Goal: Task Accomplishment & Management: Complete application form

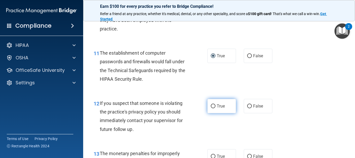
click at [211, 106] on input "True" at bounding box center [213, 106] width 5 height 4
radio input "true"
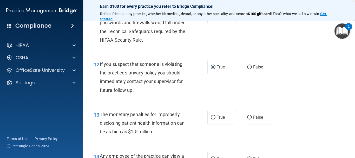
scroll to position [546, 0]
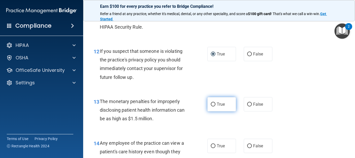
click at [212, 105] on input "True" at bounding box center [213, 104] width 5 height 4
radio input "true"
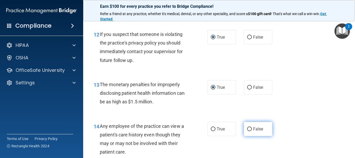
scroll to position [572, 0]
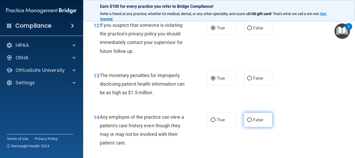
click at [248, 119] on input "False" at bounding box center [249, 120] width 5 height 4
radio input "true"
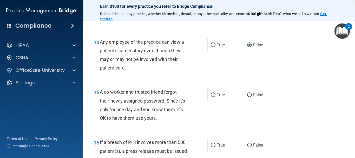
scroll to position [650, 0]
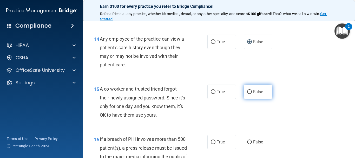
click at [249, 92] on input "False" at bounding box center [249, 92] width 5 height 4
radio input "true"
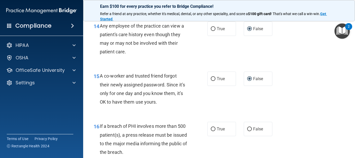
scroll to position [676, 0]
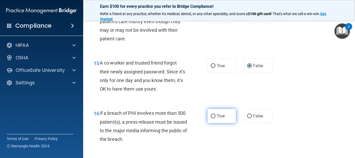
click at [213, 115] on input "True" at bounding box center [213, 116] width 5 height 4
radio input "true"
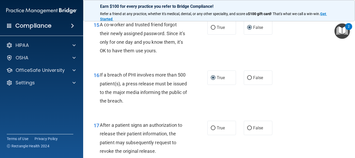
scroll to position [728, 0]
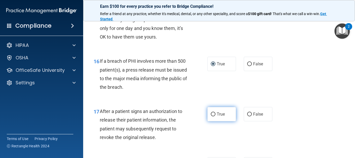
click at [213, 114] on input "True" at bounding box center [213, 114] width 5 height 4
radio input "true"
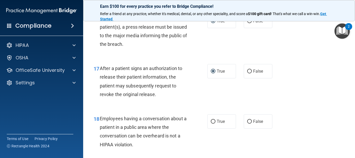
scroll to position [780, 0]
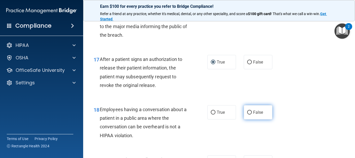
click at [249, 112] on input "False" at bounding box center [249, 112] width 5 height 4
radio input "true"
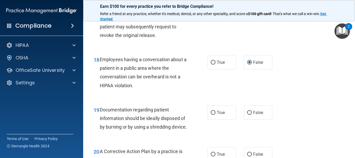
scroll to position [832, 0]
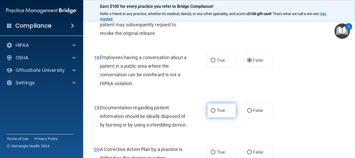
click at [213, 110] on input "True" at bounding box center [213, 111] width 5 height 4
radio input "true"
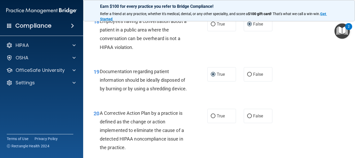
scroll to position [884, 0]
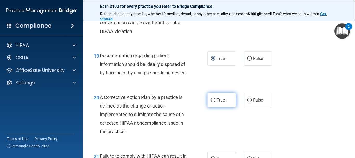
click at [212, 102] on input "True" at bounding box center [213, 100] width 5 height 4
radio input "true"
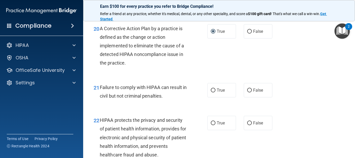
scroll to position [962, 0]
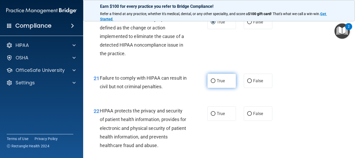
click at [211, 83] on input "True" at bounding box center [213, 81] width 5 height 4
radio input "true"
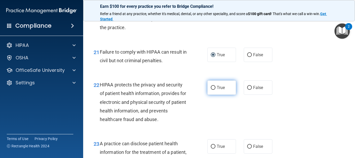
click at [211, 90] on input "True" at bounding box center [213, 88] width 5 height 4
radio input "true"
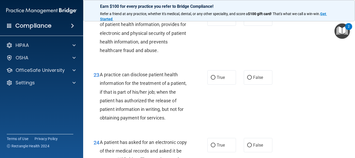
scroll to position [1065, 0]
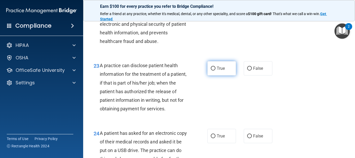
click at [212, 70] on input "True" at bounding box center [213, 69] width 5 height 4
radio input "true"
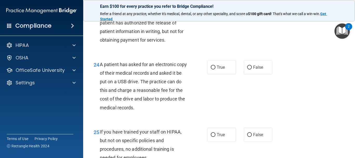
scroll to position [1143, 0]
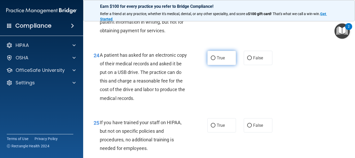
click at [212, 60] on input "True" at bounding box center [213, 58] width 5 height 4
radio input "true"
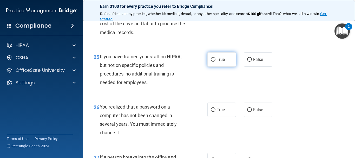
scroll to position [1221, 0]
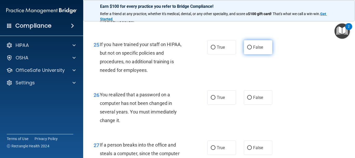
click at [247, 49] on input "False" at bounding box center [249, 47] width 5 height 4
radio input "true"
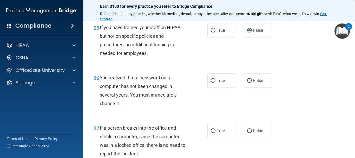
scroll to position [1247, 0]
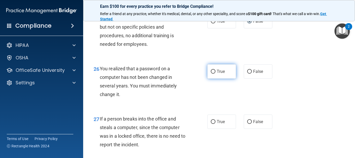
click at [212, 74] on input "True" at bounding box center [213, 72] width 5 height 4
radio input "true"
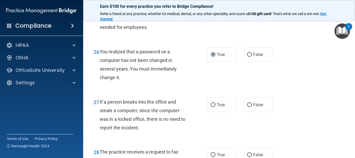
scroll to position [1273, 0]
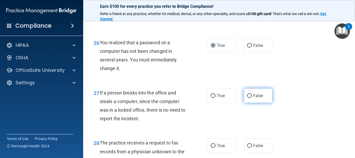
click at [247, 98] on input "False" at bounding box center [249, 96] width 5 height 4
radio input "true"
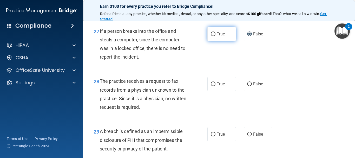
scroll to position [1377, 0]
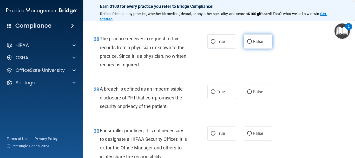
drag, startPoint x: 247, startPoint y: 58, endPoint x: 243, endPoint y: 58, distance: 3.9
click at [247, 44] on input "False" at bounding box center [249, 42] width 5 height 4
radio input "true"
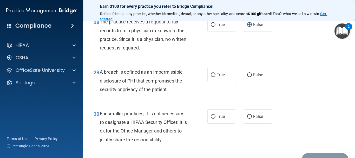
scroll to position [1403, 0]
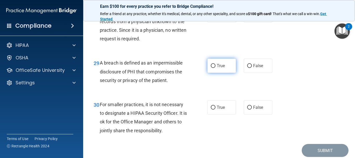
click at [211, 68] on input "True" at bounding box center [213, 66] width 5 height 4
radio input "true"
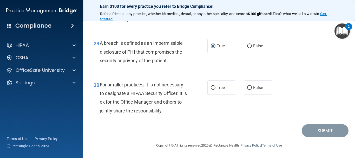
scroll to position [1440, 0]
click at [248, 86] on input "False" at bounding box center [249, 88] width 5 height 4
radio input "true"
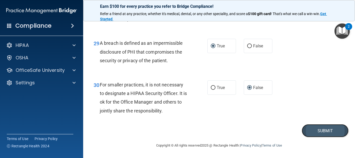
drag, startPoint x: 317, startPoint y: 130, endPoint x: 313, endPoint y: 124, distance: 6.8
click at [316, 128] on button "Submit" at bounding box center [325, 130] width 47 height 13
click at [320, 131] on button "Submit" at bounding box center [325, 130] width 47 height 13
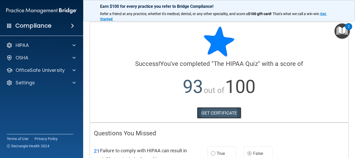
click at [225, 113] on link "GET CERTIFICATE" at bounding box center [219, 112] width 44 height 11
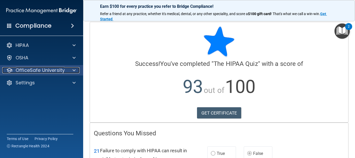
click at [74, 70] on span at bounding box center [74, 70] width 3 height 6
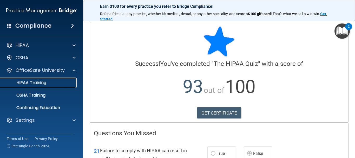
click at [67, 83] on div "HIPAA Training" at bounding box center [38, 82] width 71 height 5
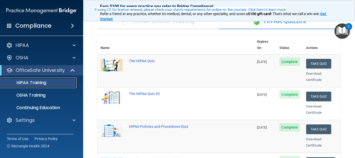
scroll to position [44, 0]
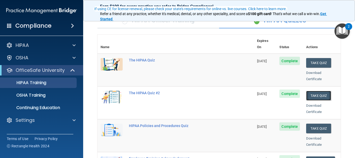
click at [322, 91] on button "Take Quiz" at bounding box center [318, 96] width 25 height 10
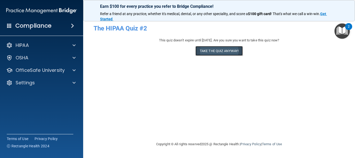
click at [221, 49] on button "Take the quiz anyway!" at bounding box center [218, 51] width 47 height 10
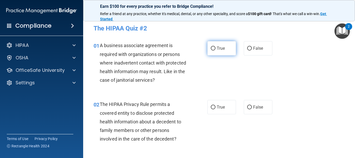
click at [211, 48] on input "True" at bounding box center [213, 49] width 5 height 4
radio input "true"
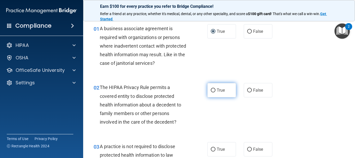
scroll to position [26, 0]
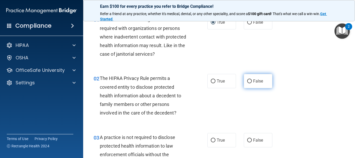
click at [247, 81] on input "False" at bounding box center [249, 81] width 5 height 4
radio input "true"
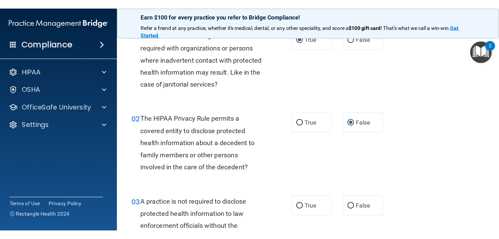
scroll to position [52, 0]
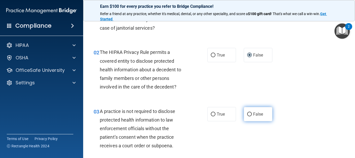
click at [248, 113] on input "False" at bounding box center [249, 114] width 5 height 4
radio input "true"
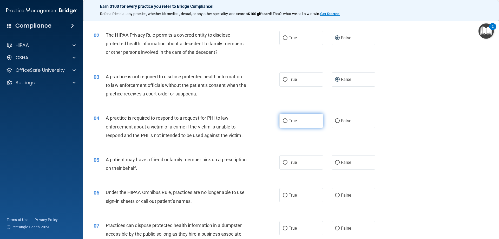
click at [284, 121] on input "True" at bounding box center [285, 121] width 5 height 4
radio input "true"
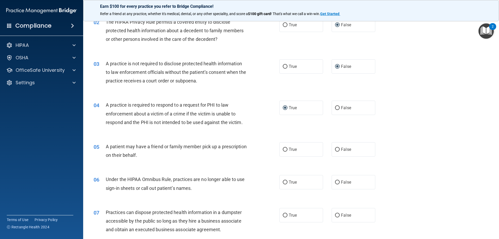
scroll to position [78, 0]
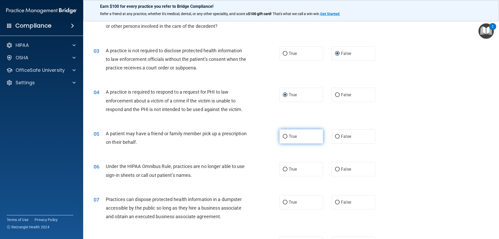
click at [284, 138] on input "True" at bounding box center [285, 137] width 5 height 4
radio input "true"
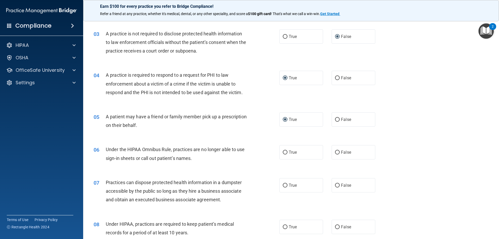
scroll to position [104, 0]
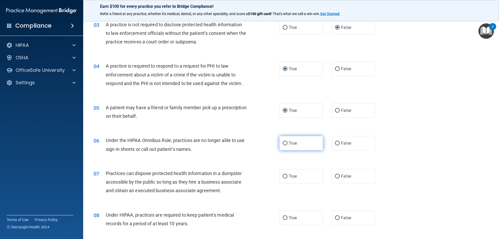
click at [283, 142] on input "True" at bounding box center [285, 143] width 5 height 4
radio input "true"
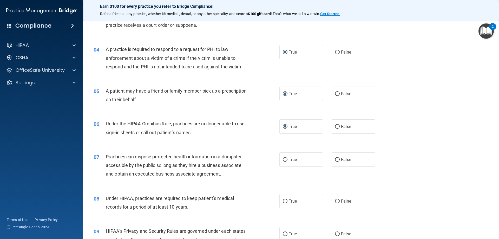
scroll to position [130, 0]
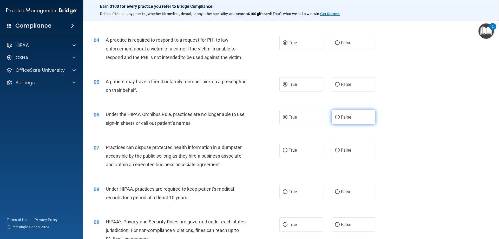
click at [335, 117] on input "False" at bounding box center [337, 117] width 5 height 4
radio input "true"
radio input "false"
click at [335, 153] on label "False" at bounding box center [354, 150] width 44 height 14
click at [335, 152] on input "False" at bounding box center [337, 150] width 5 height 4
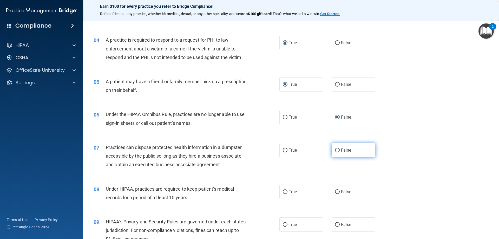
radio input "true"
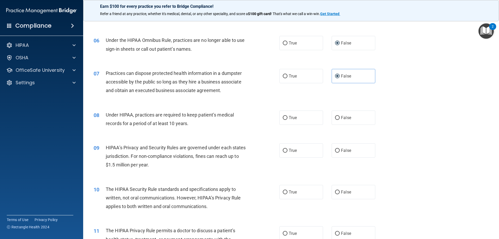
scroll to position [208, 0]
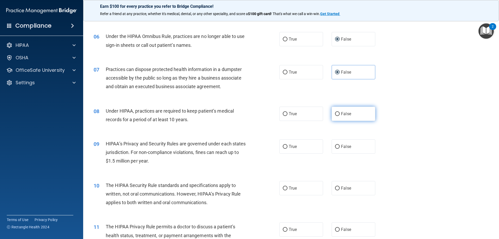
click at [336, 113] on input "False" at bounding box center [337, 114] width 5 height 4
radio input "true"
click at [283, 148] on input "True" at bounding box center [285, 147] width 5 height 4
radio input "true"
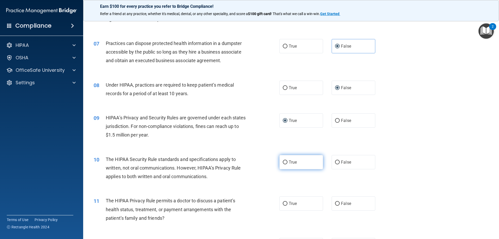
click at [283, 157] on input "True" at bounding box center [285, 162] width 5 height 4
radio input "true"
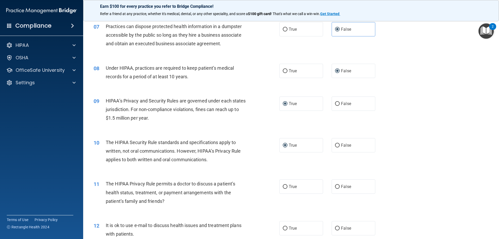
scroll to position [260, 0]
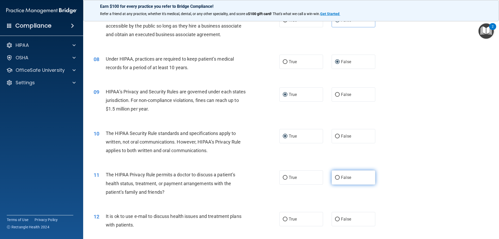
click at [335, 157] on input "False" at bounding box center [337, 178] width 5 height 4
radio input "true"
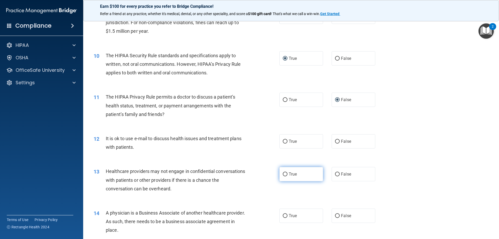
scroll to position [338, 0]
click at [335, 141] on input "False" at bounding box center [337, 141] width 5 height 4
radio input "true"
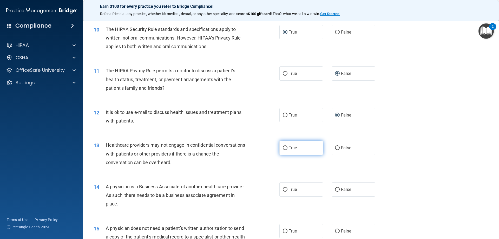
click at [283, 147] on input "True" at bounding box center [285, 148] width 5 height 4
radio input "true"
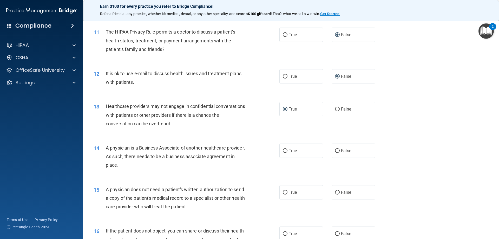
scroll to position [416, 0]
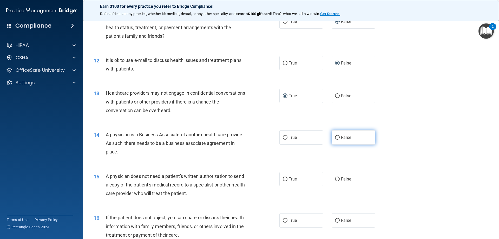
click at [335, 137] on input "False" at bounding box center [337, 138] width 5 height 4
radio input "true"
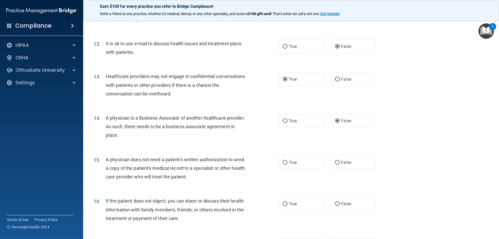
scroll to position [442, 0]
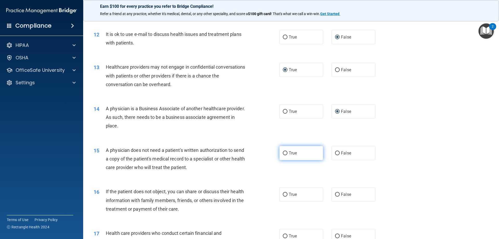
click at [284, 155] on input "True" at bounding box center [285, 153] width 5 height 4
radio input "true"
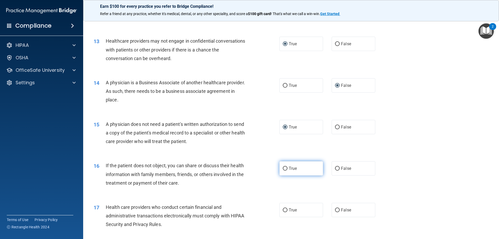
click at [283, 157] on input "True" at bounding box center [285, 169] width 5 height 4
radio input "true"
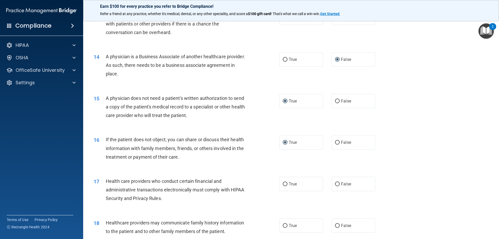
scroll to position [520, 0]
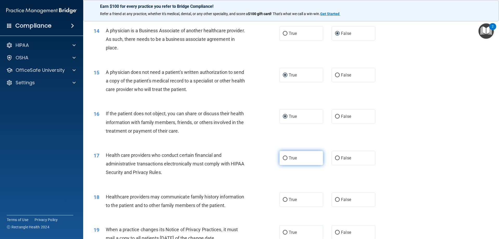
drag, startPoint x: 284, startPoint y: 159, endPoint x: 281, endPoint y: 159, distance: 2.6
click at [284, 157] on input "True" at bounding box center [285, 158] width 5 height 4
radio input "true"
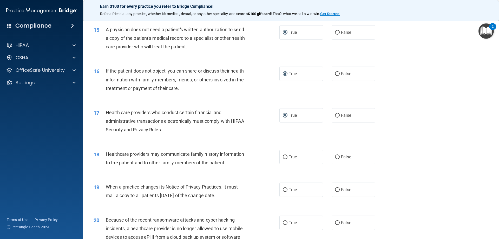
scroll to position [572, 0]
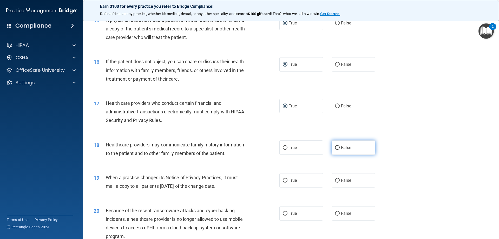
click at [335, 149] on input "False" at bounding box center [337, 148] width 5 height 4
radio input "true"
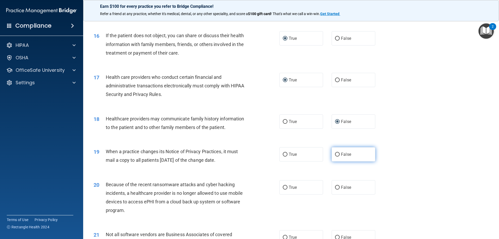
click at [332, 153] on label "False" at bounding box center [354, 154] width 44 height 14
click at [335, 153] on input "False" at bounding box center [337, 155] width 5 height 4
radio input "true"
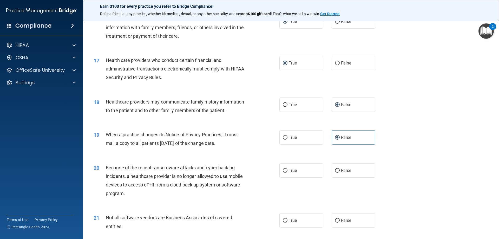
scroll to position [624, 0]
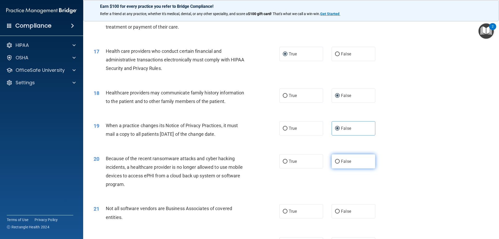
drag, startPoint x: 335, startPoint y: 162, endPoint x: 332, endPoint y: 162, distance: 2.9
click at [335, 157] on input "False" at bounding box center [337, 162] width 5 height 4
radio input "true"
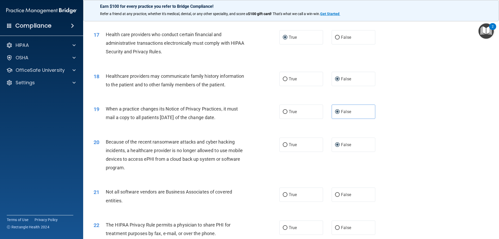
scroll to position [650, 0]
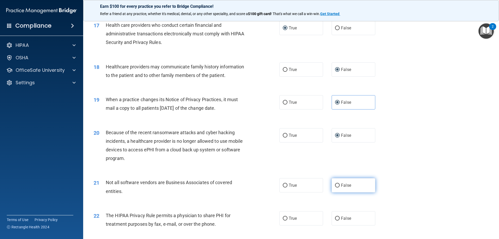
click at [335, 157] on input "False" at bounding box center [337, 185] width 5 height 4
radio input "true"
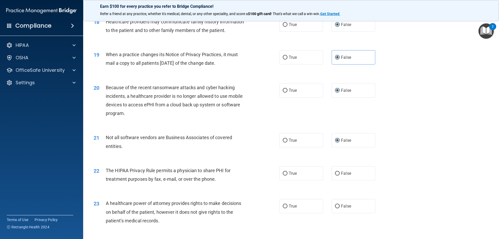
scroll to position [702, 0]
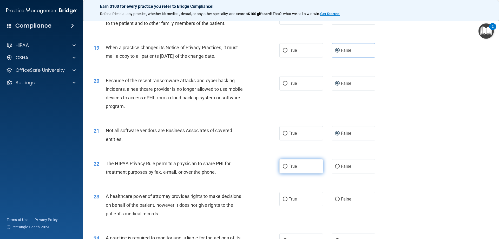
click at [284, 157] on label "True" at bounding box center [301, 166] width 44 height 14
click at [284, 157] on input "True" at bounding box center [285, 167] width 5 height 4
radio input "true"
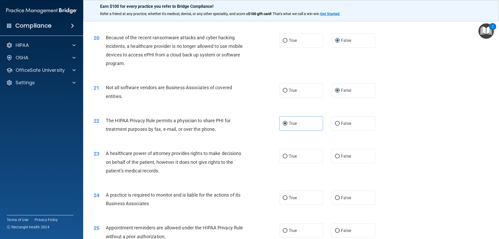
scroll to position [754, 0]
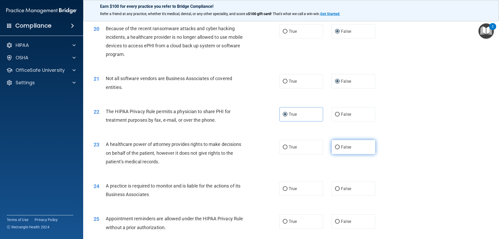
click at [335, 147] on input "False" at bounding box center [337, 147] width 5 height 4
radio input "true"
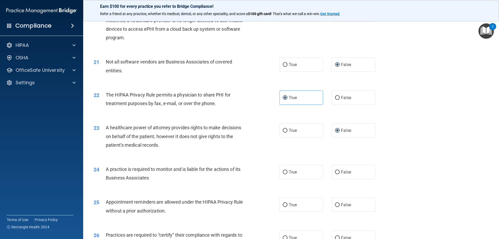
scroll to position [780, 0]
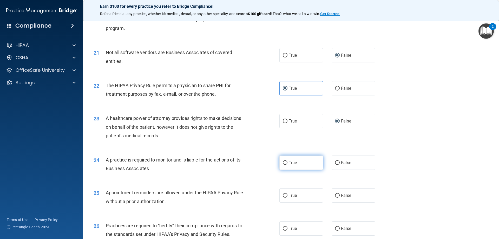
click at [285, 157] on input "True" at bounding box center [285, 163] width 5 height 4
radio input "true"
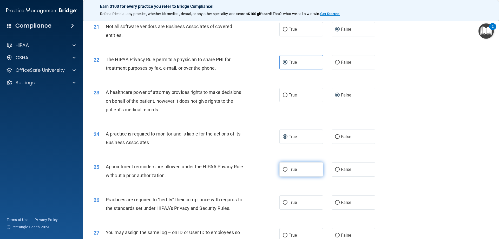
click at [283, 157] on input "True" at bounding box center [285, 170] width 5 height 4
radio input "true"
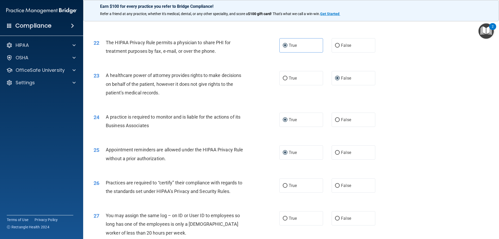
scroll to position [832, 0]
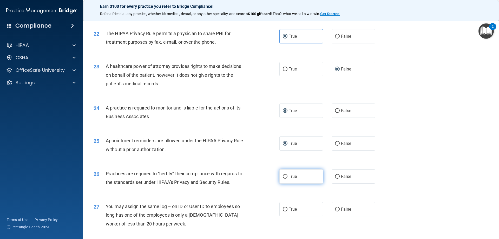
click at [285, 157] on input "True" at bounding box center [285, 177] width 5 height 4
radio input "true"
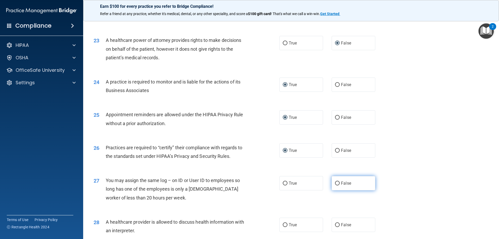
click at [335, 157] on input "False" at bounding box center [337, 183] width 5 height 4
radio input "true"
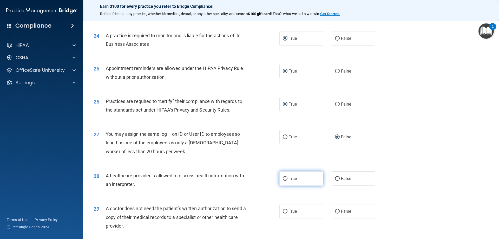
scroll to position [910, 0]
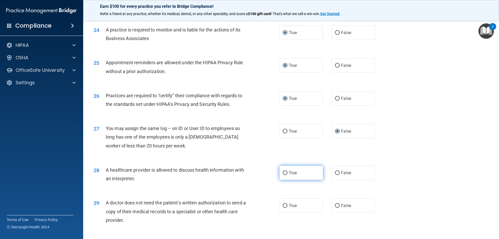
click at [283, 157] on input "True" at bounding box center [285, 173] width 5 height 4
radio input "true"
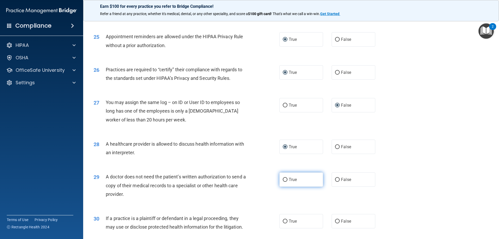
click at [284, 157] on input "True" at bounding box center [285, 180] width 5 height 4
radio input "true"
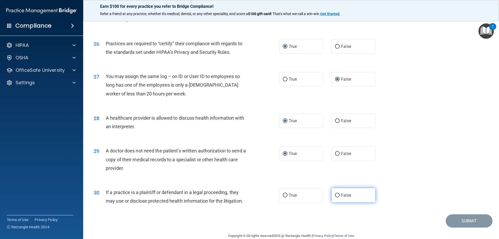
click at [337, 157] on label "False" at bounding box center [354, 195] width 44 height 14
click at [336, 157] on input "False" at bounding box center [337, 195] width 5 height 4
radio input "true"
click at [355, 157] on button "Submit" at bounding box center [469, 220] width 47 height 13
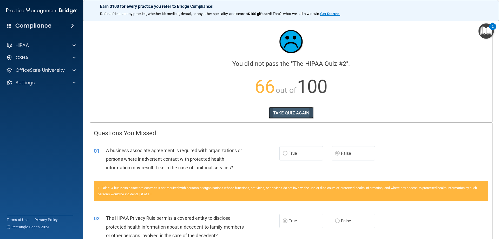
click at [293, 112] on button "TAKE QUIZ AGAIN" at bounding box center [291, 112] width 45 height 11
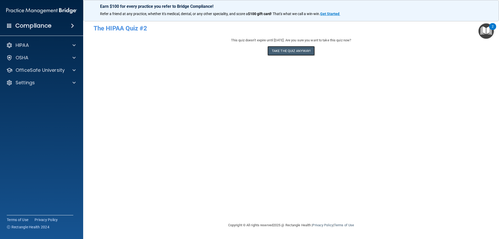
click at [296, 51] on button "Take the quiz anyway!" at bounding box center [290, 51] width 47 height 10
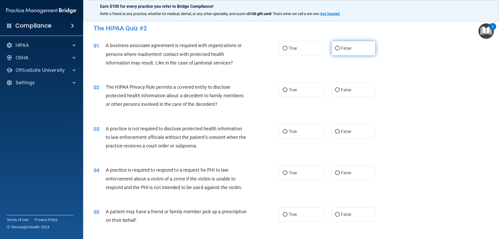
click at [335, 49] on input "False" at bounding box center [337, 49] width 5 height 4
radio input "true"
click at [283, 89] on input "True" at bounding box center [285, 90] width 5 height 4
radio input "true"
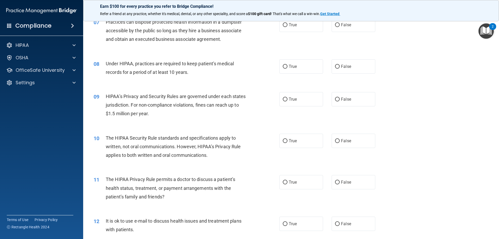
scroll to position [256, 0]
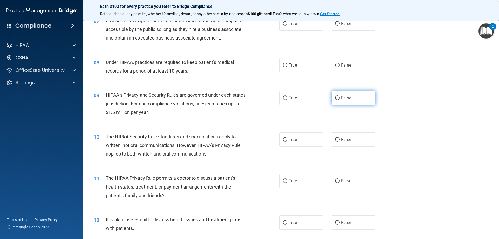
click at [335, 98] on input "False" at bounding box center [337, 98] width 5 height 4
radio input "true"
drag, startPoint x: 284, startPoint y: 180, endPoint x: 285, endPoint y: 188, distance: 8.2
click at [284, 157] on input "True" at bounding box center [285, 181] width 5 height 4
radio input "true"
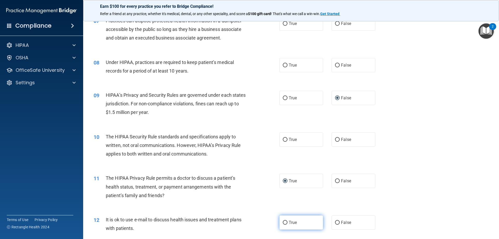
click at [285, 157] on input "True" at bounding box center [285, 223] width 5 height 4
radio input "true"
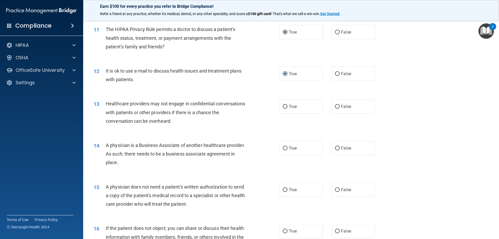
scroll to position [407, 0]
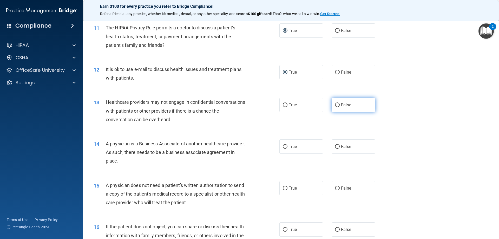
click at [335, 105] on input "False" at bounding box center [337, 105] width 5 height 4
radio input "true"
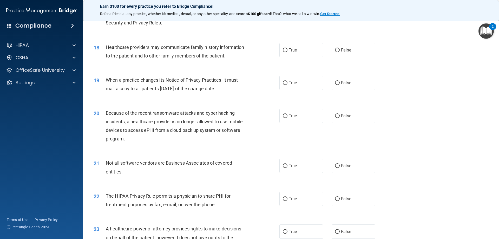
scroll to position [700, 0]
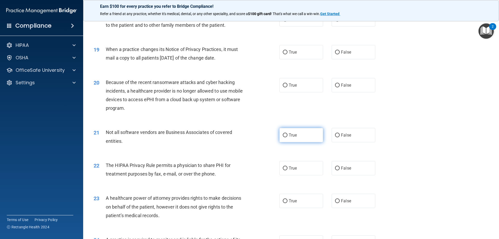
click at [284, 135] on input "True" at bounding box center [285, 135] width 5 height 4
radio input "true"
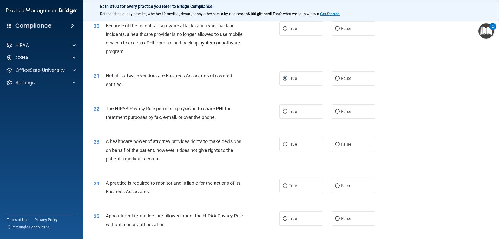
scroll to position [758, 0]
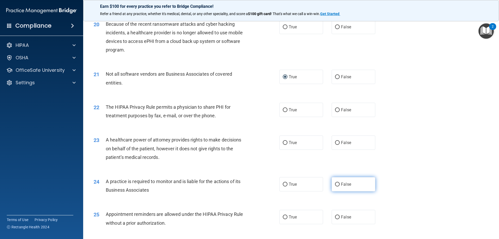
click at [338, 157] on label "False" at bounding box center [354, 184] width 44 height 14
click at [338, 157] on input "False" at bounding box center [337, 184] width 5 height 4
radio input "true"
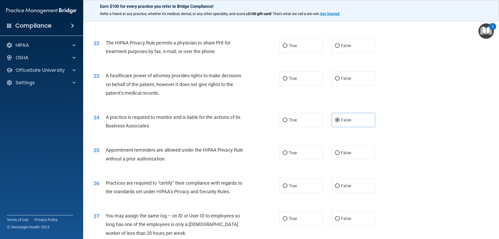
scroll to position [821, 0]
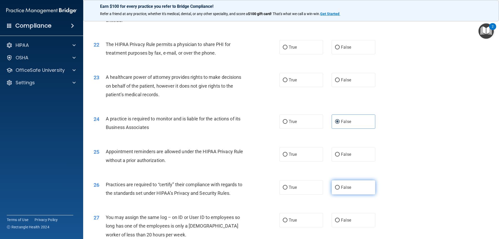
click at [337, 157] on input "False" at bounding box center [337, 188] width 5 height 4
radio input "true"
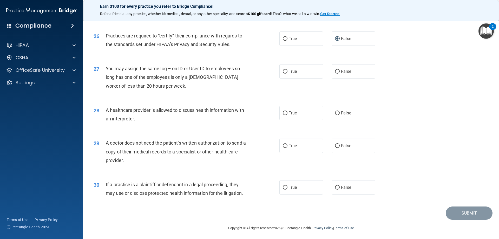
scroll to position [959, 0]
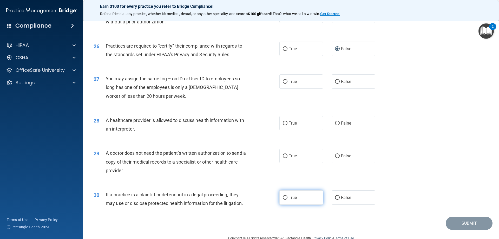
click at [286, 157] on label "True" at bounding box center [301, 197] width 44 height 14
click at [286, 157] on input "True" at bounding box center [285, 198] width 5 height 4
radio input "true"
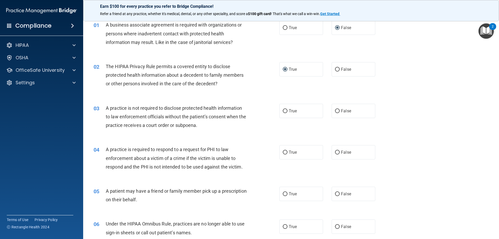
scroll to position [22, 0]
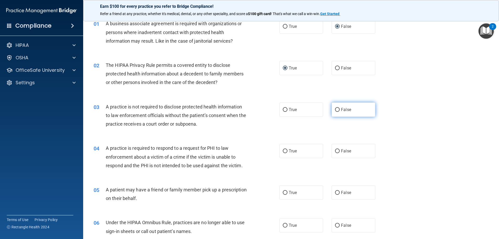
click at [336, 109] on input "False" at bounding box center [337, 110] width 5 height 4
radio input "true"
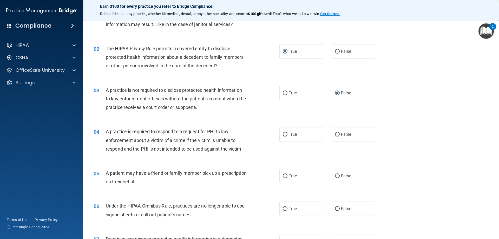
scroll to position [48, 0]
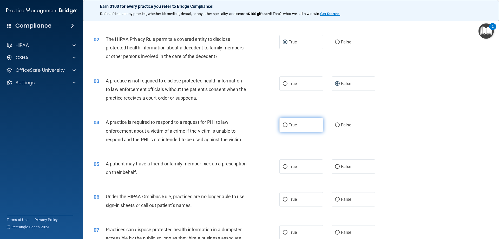
click at [285, 126] on input "True" at bounding box center [285, 125] width 5 height 4
radio input "true"
click at [285, 157] on label "True" at bounding box center [301, 166] width 44 height 14
click at [285, 157] on input "True" at bounding box center [285, 167] width 5 height 4
radio input "true"
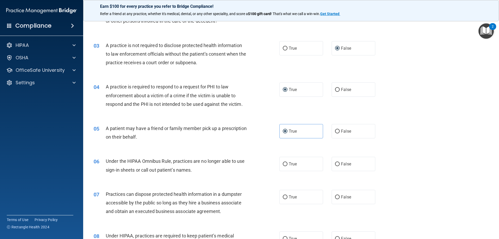
scroll to position [100, 0]
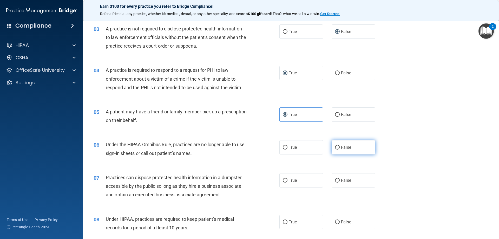
click at [335, 149] on input "False" at bounding box center [337, 148] width 5 height 4
radio input "true"
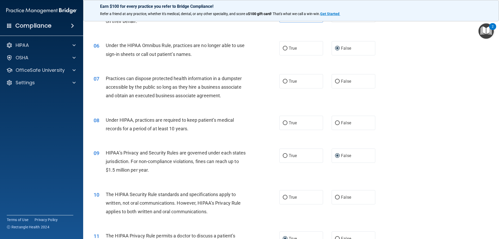
scroll to position [204, 0]
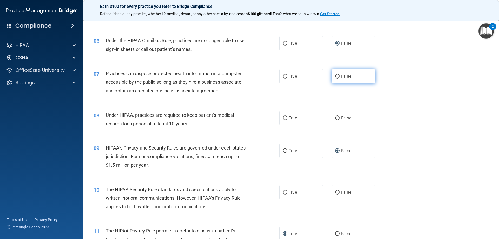
click at [335, 76] on input "False" at bounding box center [337, 77] width 5 height 4
radio input "true"
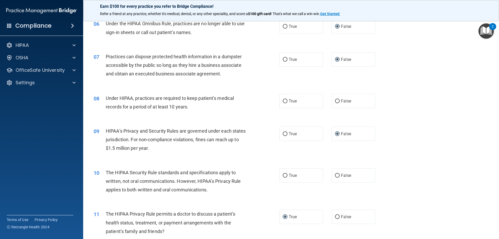
scroll to position [230, 0]
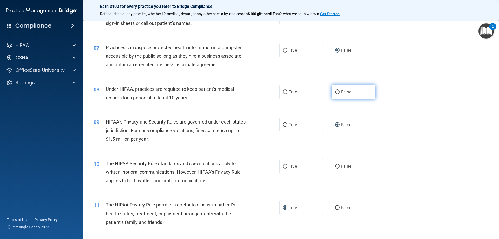
click at [336, 90] on input "False" at bounding box center [337, 92] width 5 height 4
radio input "true"
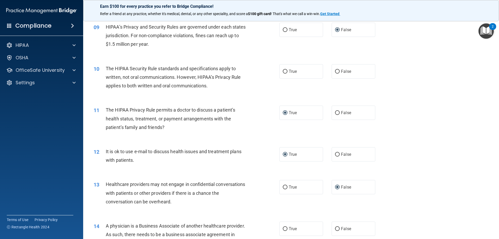
scroll to position [334, 0]
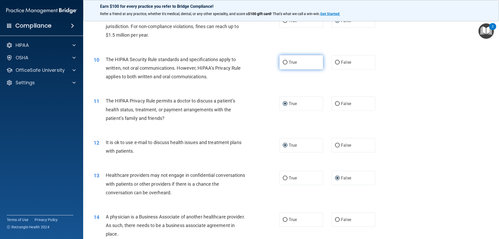
click at [284, 63] on input "True" at bounding box center [285, 63] width 5 height 4
radio input "true"
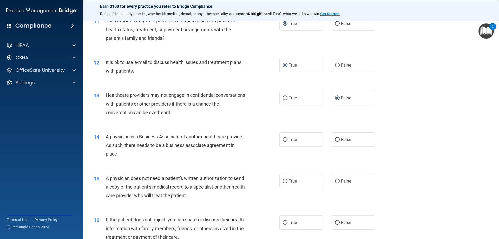
scroll to position [438, 0]
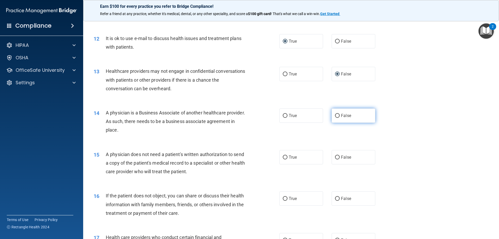
click at [335, 117] on input "False" at bounding box center [337, 116] width 5 height 4
radio input "true"
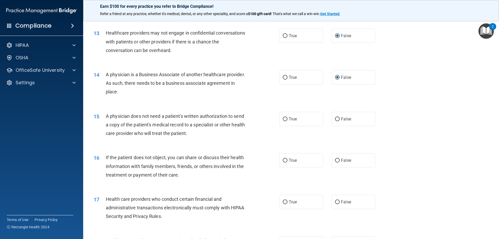
scroll to position [490, 0]
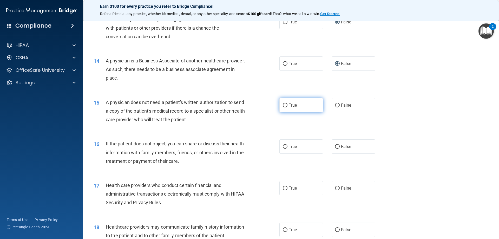
click at [283, 106] on input "True" at bounding box center [285, 105] width 5 height 4
radio input "true"
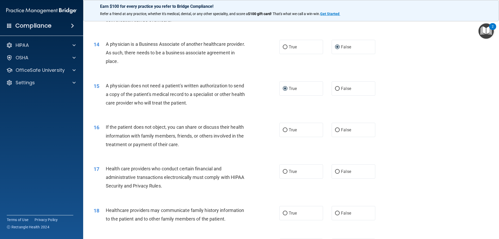
scroll to position [516, 0]
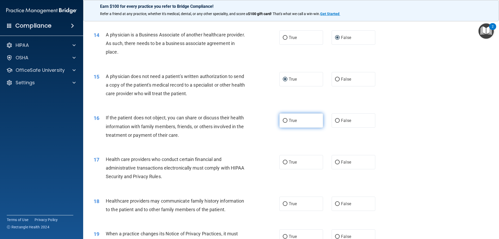
click at [283, 120] on input "True" at bounding box center [285, 121] width 5 height 4
radio input "true"
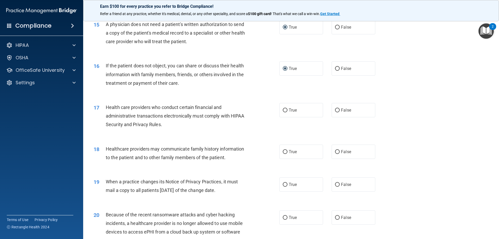
scroll to position [594, 0]
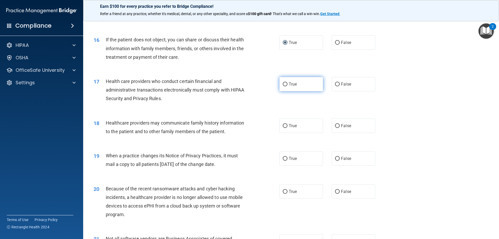
click at [283, 83] on input "True" at bounding box center [285, 84] width 5 height 4
radio input "true"
click at [285, 125] on input "True" at bounding box center [285, 126] width 5 height 4
radio input "true"
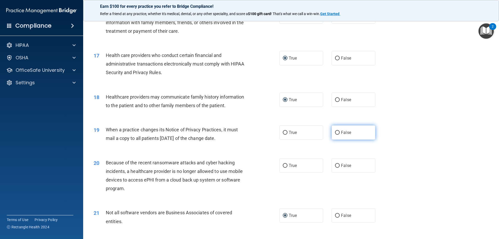
click at [336, 134] on input "False" at bounding box center [337, 133] width 5 height 4
radio input "true"
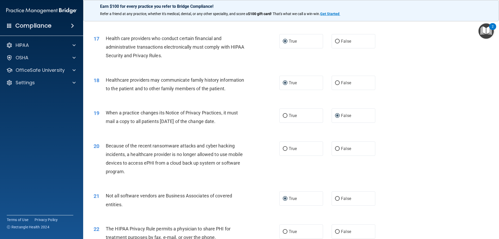
scroll to position [646, 0]
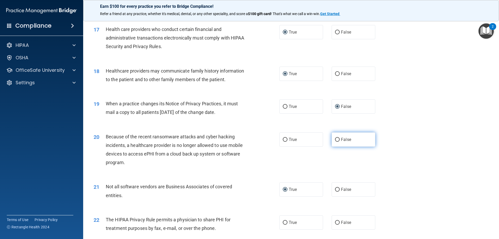
click at [337, 140] on input "False" at bounding box center [337, 140] width 5 height 4
radio input "true"
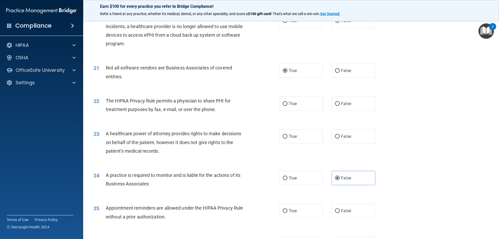
scroll to position [775, 0]
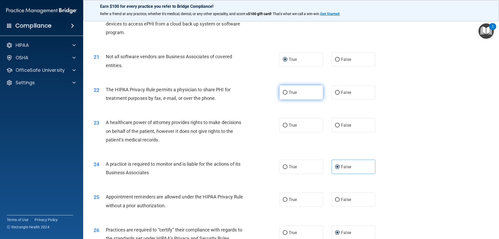
click at [284, 94] on input "True" at bounding box center [285, 93] width 5 height 4
radio input "true"
click at [336, 127] on input "False" at bounding box center [337, 125] width 5 height 4
radio input "true"
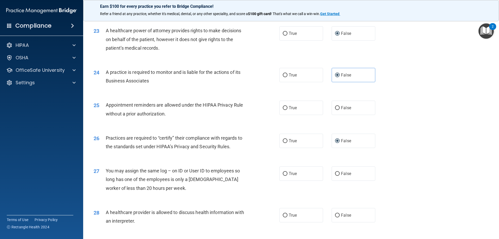
scroll to position [879, 0]
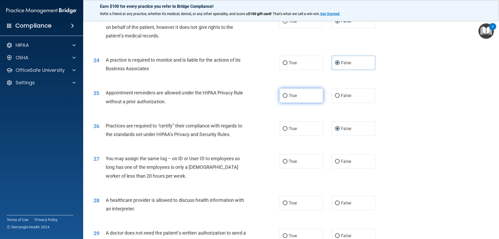
click at [283, 97] on input "True" at bounding box center [285, 96] width 5 height 4
radio input "true"
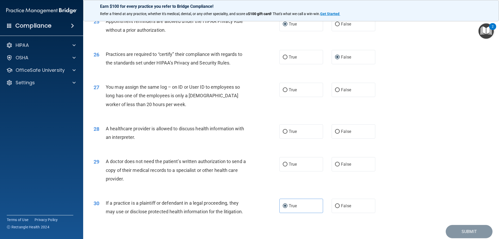
scroll to position [957, 0]
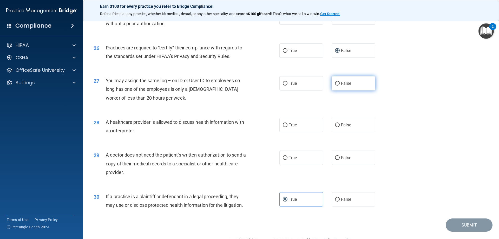
click at [335, 84] on input "False" at bounding box center [337, 84] width 5 height 4
radio input "true"
click at [284, 125] on input "True" at bounding box center [285, 125] width 5 height 4
radio input "true"
click at [285, 156] on input "True" at bounding box center [285, 158] width 5 height 4
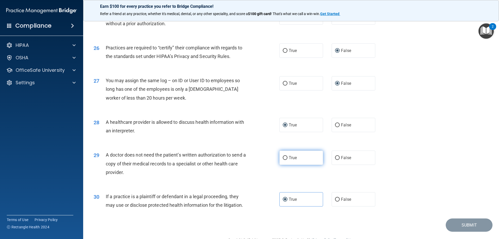
radio input "true"
click at [355, 157] on button "Submit" at bounding box center [469, 224] width 47 height 13
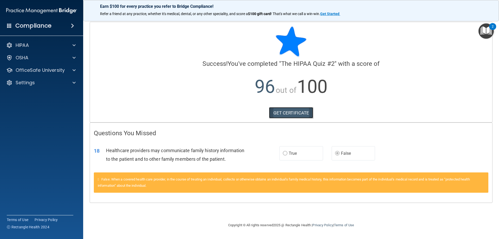
click at [307, 115] on link "GET CERTIFICATE" at bounding box center [291, 112] width 44 height 11
click at [66, 71] on div "OfficeSafe University" at bounding box center [34, 70] width 64 height 6
click at [52, 83] on div "HIPAA Training" at bounding box center [38, 82] width 71 height 5
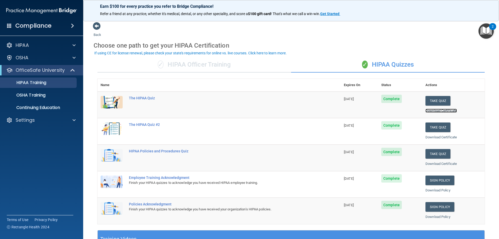
click at [355, 109] on link "Download Certificate" at bounding box center [440, 111] width 31 height 4
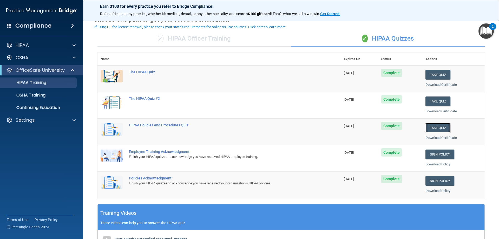
click at [355, 127] on button "Take Quiz" at bounding box center [437, 128] width 25 height 10
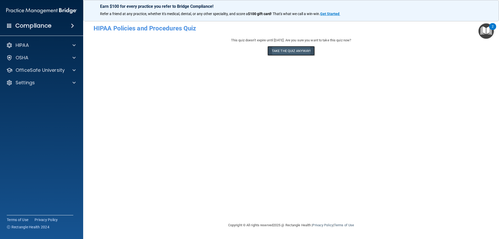
click at [284, 47] on button "Take the quiz anyway!" at bounding box center [290, 51] width 47 height 10
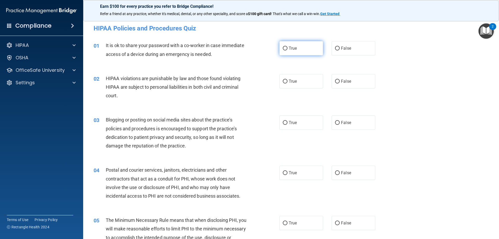
click at [283, 47] on input "True" at bounding box center [285, 49] width 5 height 4
radio input "true"
click at [285, 82] on input "True" at bounding box center [285, 82] width 5 height 4
radio input "true"
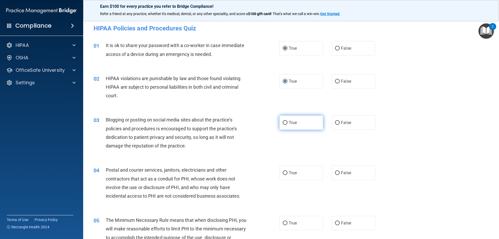
click at [285, 122] on input "True" at bounding box center [285, 123] width 5 height 4
radio input "true"
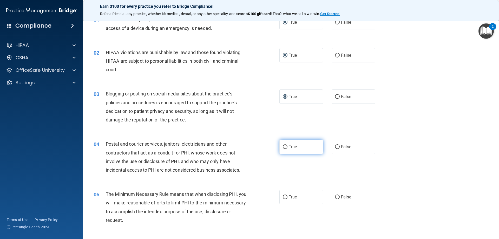
click at [283, 145] on input "True" at bounding box center [285, 147] width 5 height 4
radio input "true"
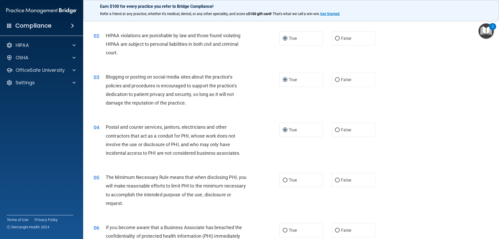
scroll to position [78, 0]
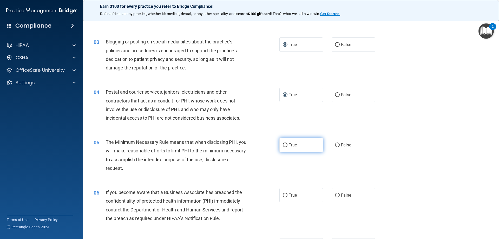
click at [283, 146] on input "True" at bounding box center [285, 145] width 5 height 4
radio input "true"
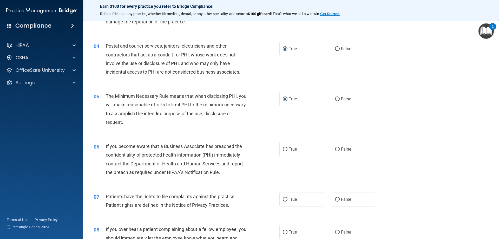
scroll to position [130, 0]
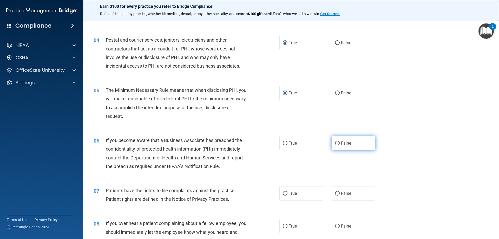
click at [335, 142] on input "False" at bounding box center [337, 143] width 5 height 4
radio input "true"
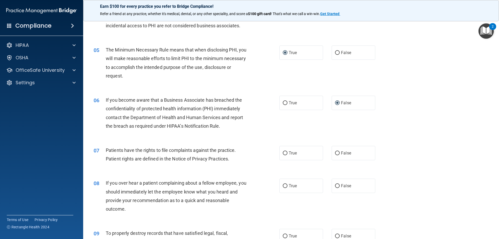
scroll to position [182, 0]
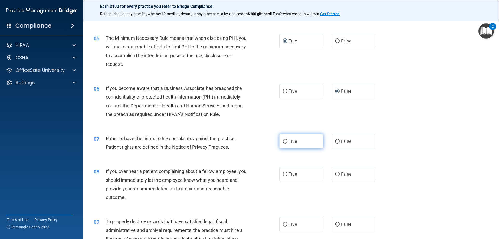
click at [283, 142] on input "True" at bounding box center [285, 142] width 5 height 4
radio input "true"
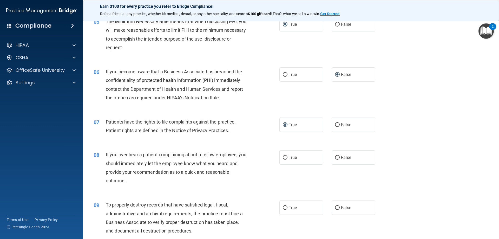
scroll to position [208, 0]
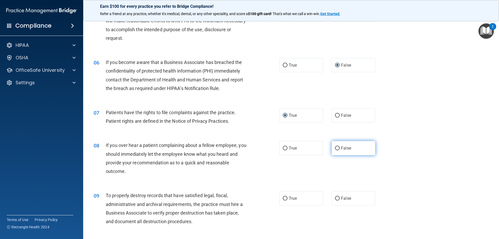
click at [332, 149] on label "False" at bounding box center [354, 148] width 44 height 14
click at [335, 149] on input "False" at bounding box center [337, 148] width 5 height 4
radio input "true"
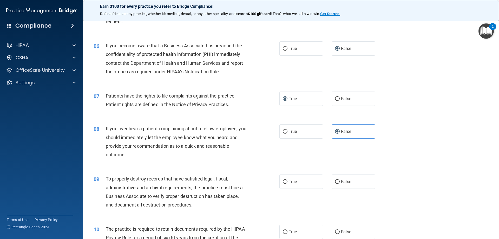
scroll to position [234, 0]
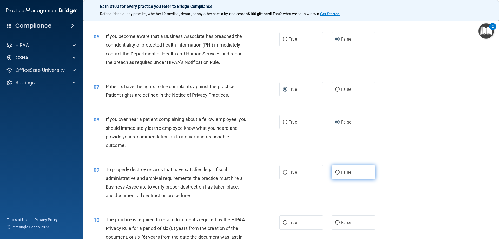
click at [335, 157] on input "False" at bounding box center [337, 172] width 5 height 4
radio input "true"
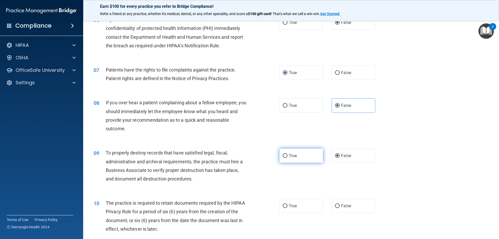
scroll to position [260, 0]
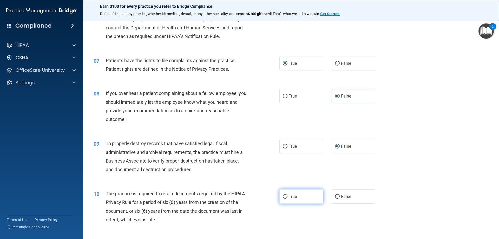
click at [284, 157] on input "True" at bounding box center [285, 197] width 5 height 4
radio input "true"
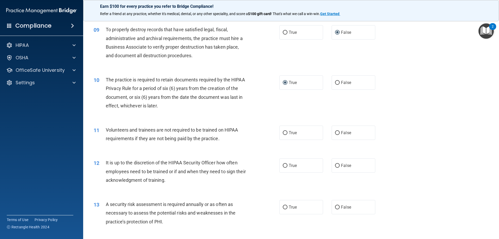
scroll to position [390, 0]
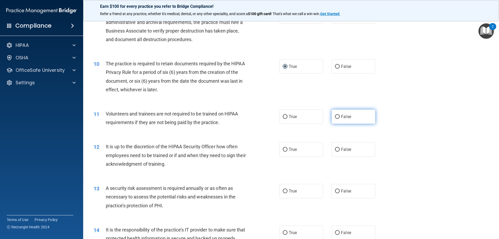
click at [336, 118] on input "False" at bounding box center [337, 117] width 5 height 4
radio input "true"
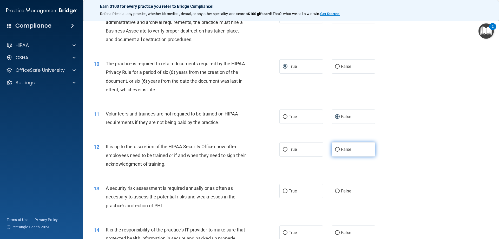
click at [337, 147] on label "False" at bounding box center [354, 149] width 44 height 14
click at [337, 148] on input "False" at bounding box center [337, 150] width 5 height 4
radio input "true"
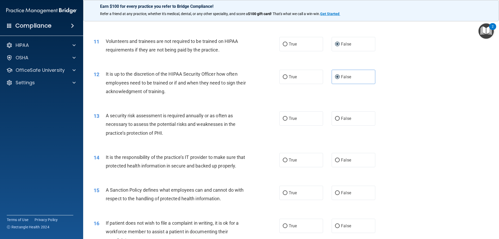
scroll to position [468, 0]
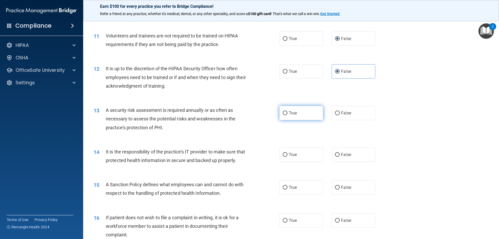
click at [285, 113] on input "True" at bounding box center [285, 113] width 5 height 4
radio input "true"
click at [336, 156] on input "False" at bounding box center [337, 155] width 5 height 4
radio input "true"
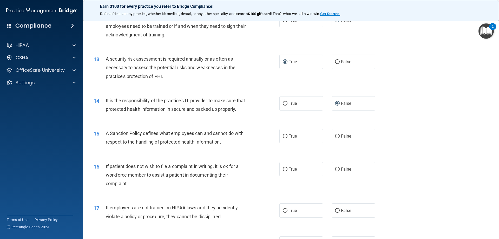
scroll to position [520, 0]
click at [335, 137] on input "False" at bounding box center [337, 136] width 5 height 4
radio input "true"
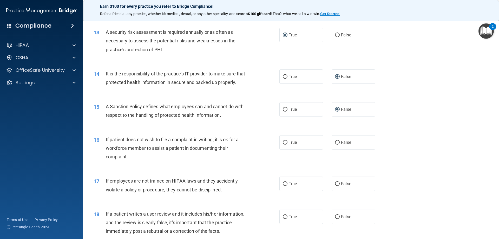
scroll to position [572, 0]
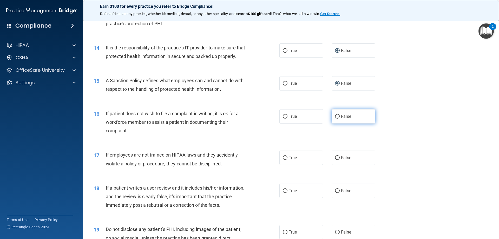
click at [336, 119] on input "False" at bounding box center [337, 117] width 5 height 4
radio input "true"
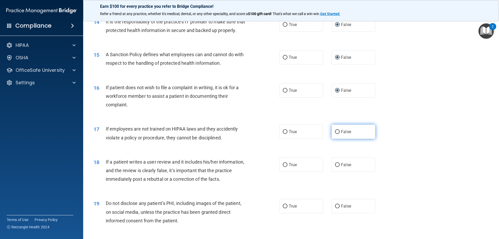
click at [336, 134] on input "False" at bounding box center [337, 132] width 5 height 4
radio input "true"
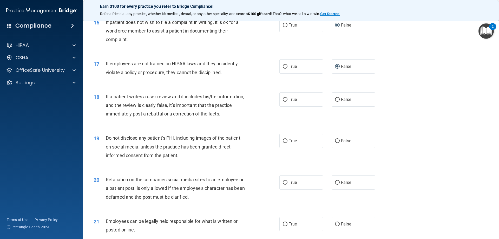
scroll to position [676, 0]
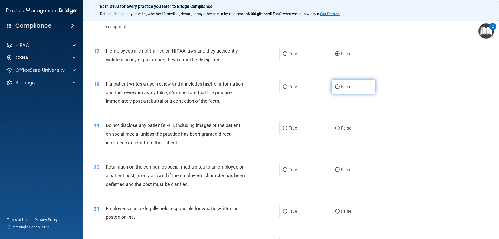
click at [335, 89] on input "False" at bounding box center [337, 87] width 5 height 4
radio input "true"
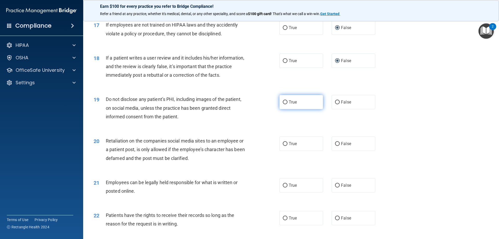
click at [284, 104] on input "True" at bounding box center [285, 102] width 5 height 4
radio input "true"
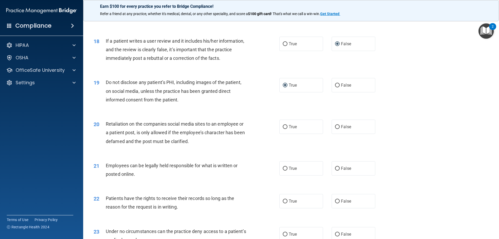
scroll to position [728, 0]
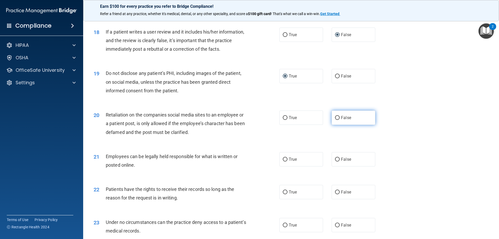
click at [337, 125] on label "False" at bounding box center [354, 117] width 44 height 14
click at [337, 120] on input "False" at bounding box center [337, 118] width 5 height 4
radio input "true"
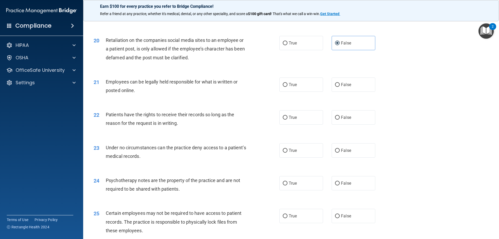
scroll to position [806, 0]
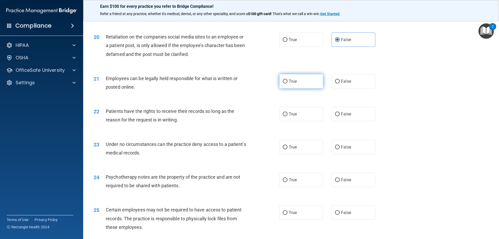
click at [283, 83] on input "True" at bounding box center [285, 82] width 5 height 4
radio input "true"
click at [336, 116] on input "False" at bounding box center [337, 114] width 5 height 4
radio input "true"
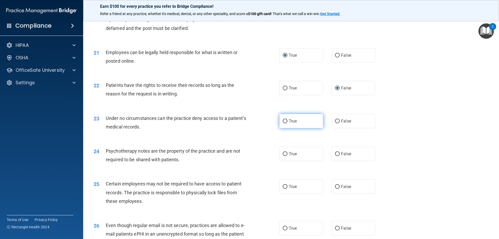
click at [284, 123] on input "True" at bounding box center [285, 121] width 5 height 4
radio input "true"
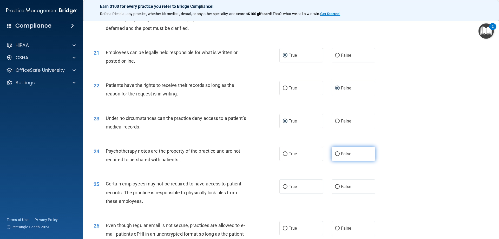
click at [335, 156] on input "False" at bounding box center [337, 154] width 5 height 4
radio input "true"
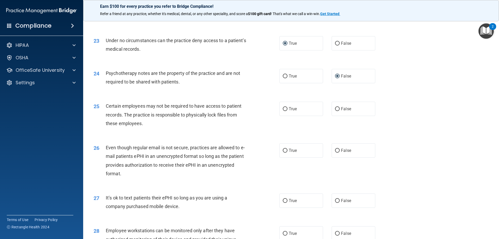
scroll to position [910, 0]
click at [336, 116] on label "False" at bounding box center [354, 108] width 44 height 14
click at [336, 111] on input "False" at bounding box center [337, 109] width 5 height 4
radio input "true"
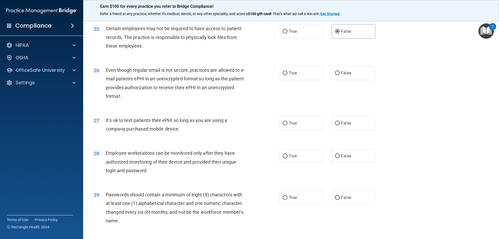
scroll to position [988, 0]
click at [335, 74] on input "False" at bounding box center [337, 72] width 5 height 4
radio input "true"
click at [285, 124] on input "True" at bounding box center [285, 123] width 5 height 4
radio input "true"
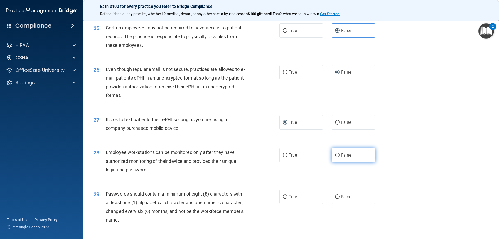
click at [336, 157] on input "False" at bounding box center [337, 155] width 5 height 4
radio input "true"
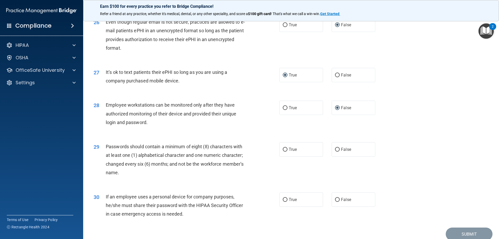
scroll to position [1039, 0]
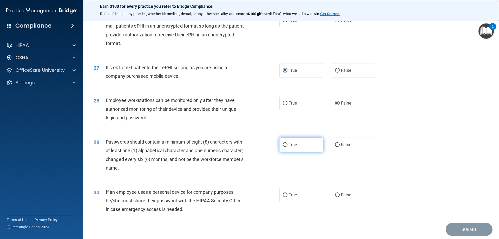
click at [283, 147] on input "True" at bounding box center [285, 145] width 5 height 4
radio input "true"
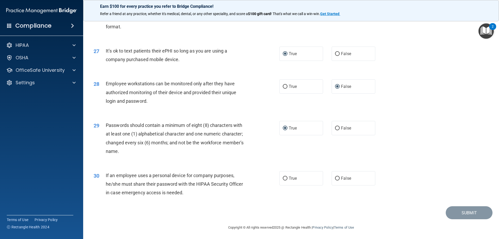
scroll to position [1066, 0]
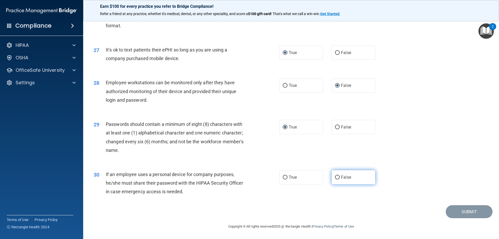
click at [337, 157] on label "False" at bounding box center [354, 177] width 44 height 14
click at [337, 157] on input "False" at bounding box center [337, 177] width 5 height 4
radio input "true"
click at [355, 157] on button "Submit" at bounding box center [469, 211] width 47 height 13
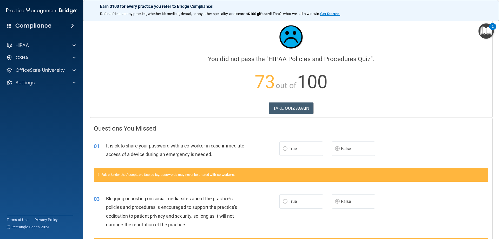
scroll to position [7, 0]
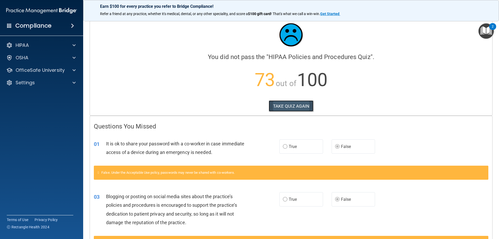
click at [300, 106] on button "TAKE QUIZ AGAIN" at bounding box center [291, 105] width 45 height 11
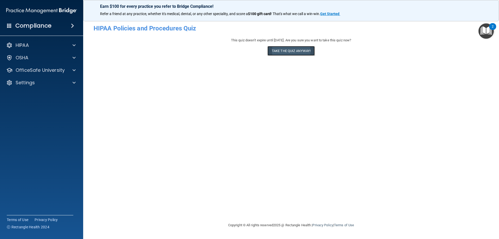
click at [303, 52] on button "Take the quiz anyway!" at bounding box center [290, 51] width 47 height 10
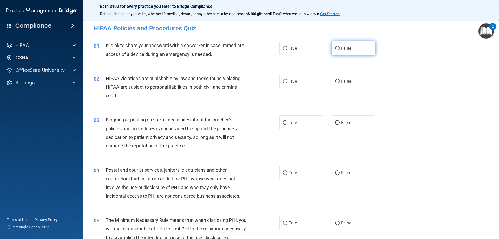
click at [335, 47] on input "False" at bounding box center [337, 49] width 5 height 4
radio input "true"
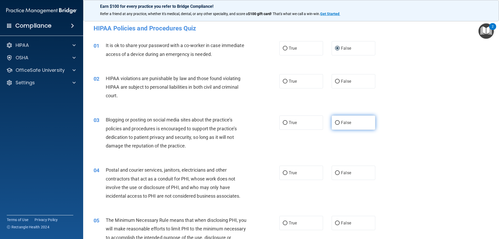
click at [336, 122] on input "False" at bounding box center [337, 123] width 5 height 4
radio input "true"
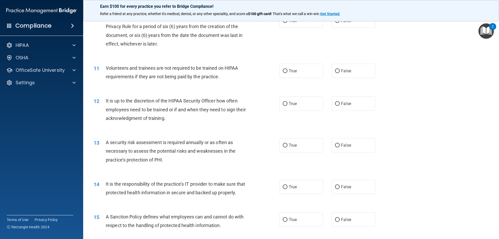
scroll to position [520, 0]
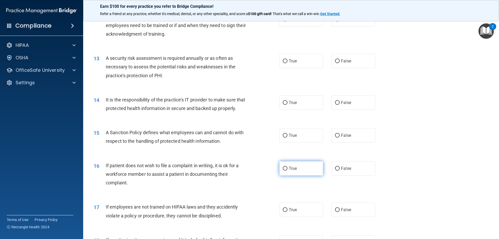
click at [283, 157] on input "True" at bounding box center [285, 169] width 5 height 4
radio input "true"
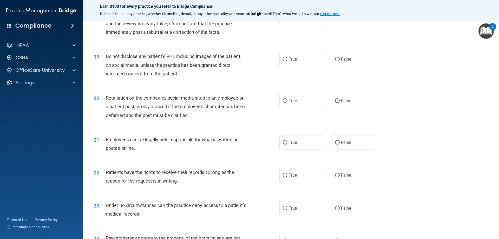
scroll to position [754, 0]
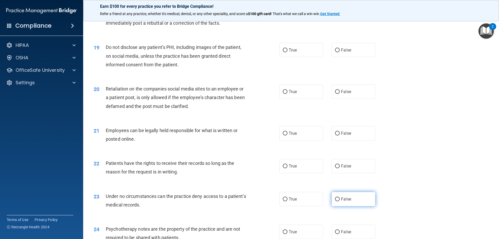
click at [335, 157] on input "False" at bounding box center [337, 199] width 5 height 4
radio input "true"
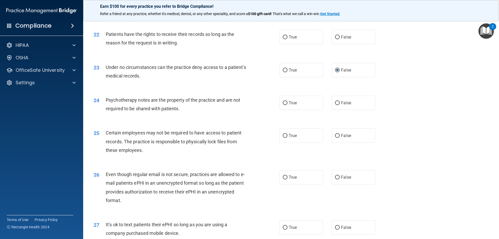
scroll to position [884, 0]
click at [283, 104] on input "True" at bounding box center [285, 102] width 5 height 4
radio input "true"
click at [283, 137] on input "True" at bounding box center [285, 135] width 5 height 4
radio input "true"
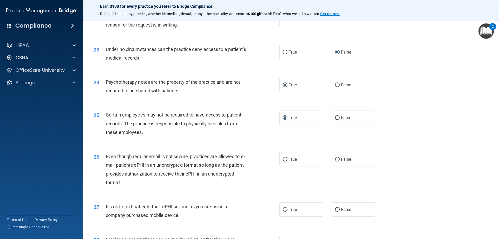
scroll to position [910, 0]
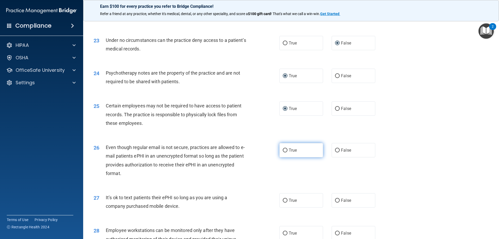
click at [283, 152] on input "True" at bounding box center [285, 150] width 5 height 4
radio input "true"
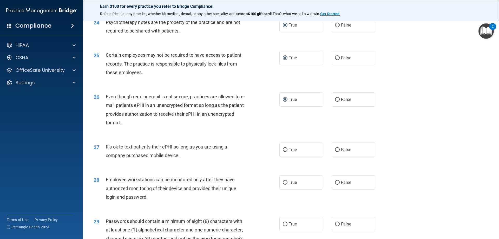
scroll to position [962, 0]
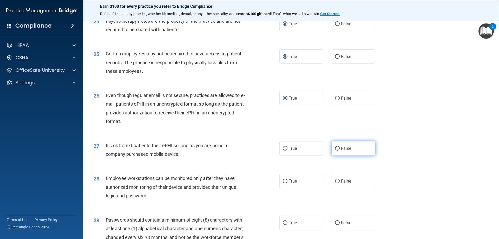
click at [336, 150] on input "False" at bounding box center [337, 149] width 5 height 4
radio input "true"
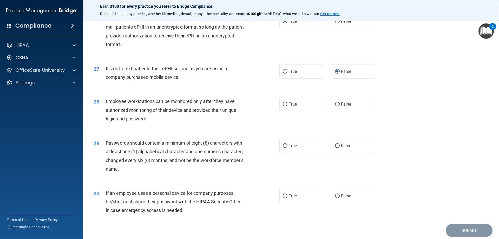
scroll to position [1039, 0]
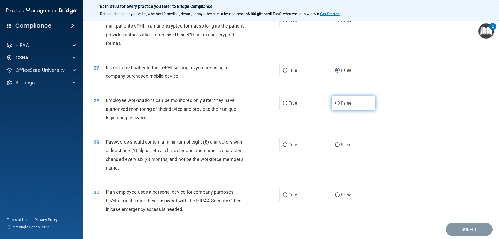
click at [335, 105] on input "False" at bounding box center [337, 103] width 5 height 4
radio input "true"
click at [283, 147] on input "True" at bounding box center [285, 145] width 5 height 4
radio input "true"
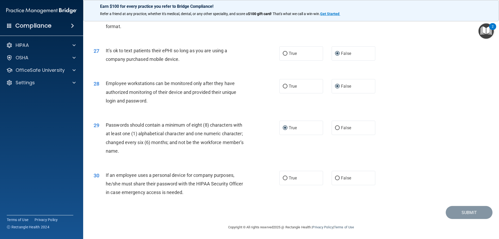
scroll to position [1066, 0]
click at [335, 157] on input "False" at bounding box center [337, 177] width 5 height 4
radio input "true"
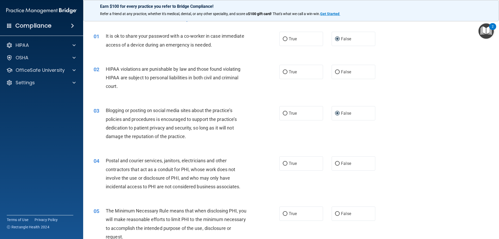
scroll to position [0, 0]
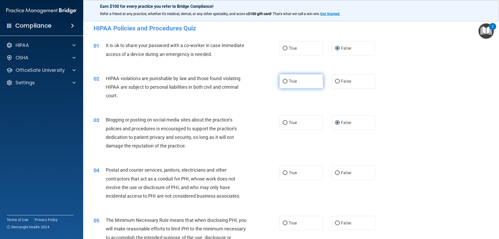
click at [285, 81] on input "True" at bounding box center [285, 82] width 5 height 4
radio input "true"
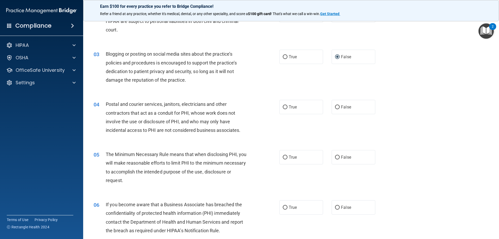
scroll to position [78, 0]
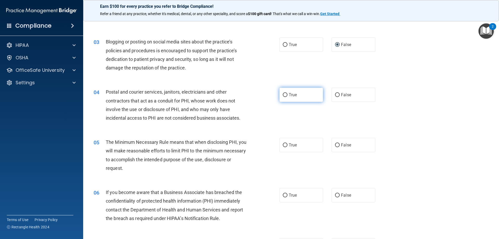
click at [284, 95] on input "True" at bounding box center [285, 95] width 5 height 4
radio input "true"
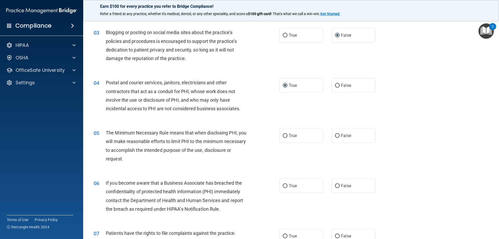
scroll to position [104, 0]
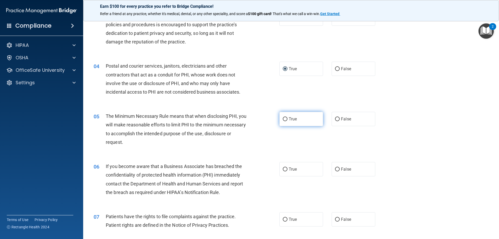
click at [284, 118] on input "True" at bounding box center [285, 119] width 5 height 4
radio input "true"
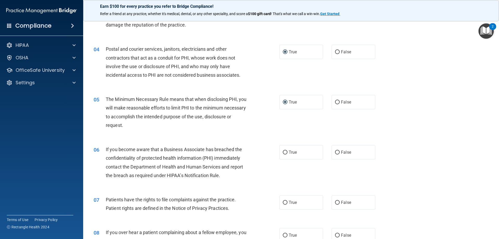
scroll to position [130, 0]
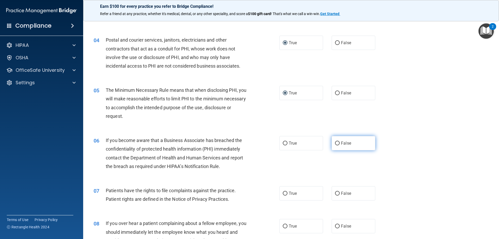
click at [335, 143] on input "False" at bounding box center [337, 143] width 5 height 4
radio input "true"
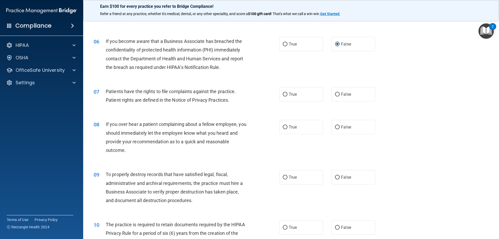
scroll to position [234, 0]
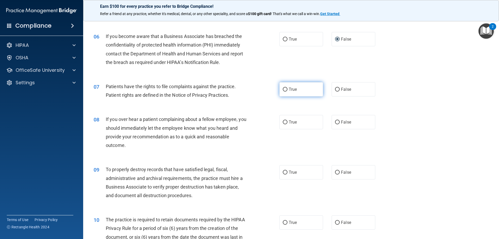
click at [285, 89] on input "True" at bounding box center [285, 90] width 5 height 4
radio input "true"
click at [335, 123] on input "False" at bounding box center [337, 122] width 5 height 4
radio input "true"
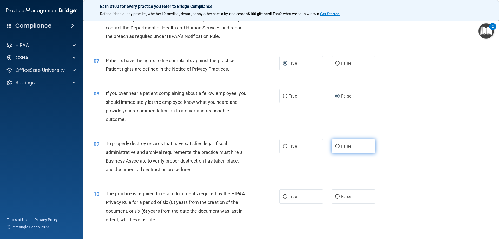
click at [337, 145] on label "False" at bounding box center [354, 146] width 44 height 14
click at [337, 145] on input "False" at bounding box center [337, 146] width 5 height 4
radio input "true"
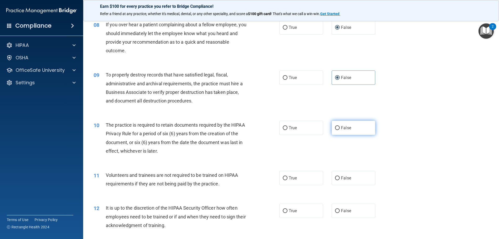
scroll to position [338, 0]
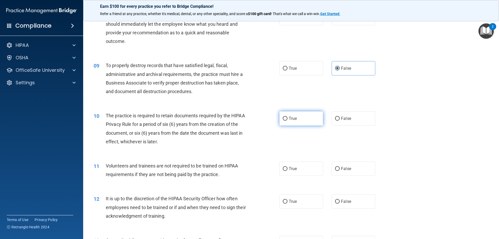
click at [285, 120] on input "True" at bounding box center [285, 119] width 5 height 4
radio input "true"
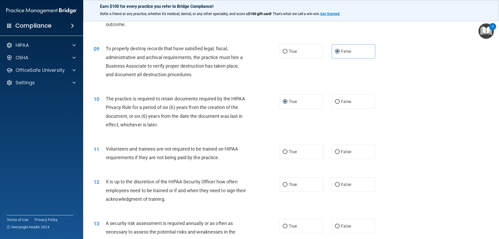
scroll to position [390, 0]
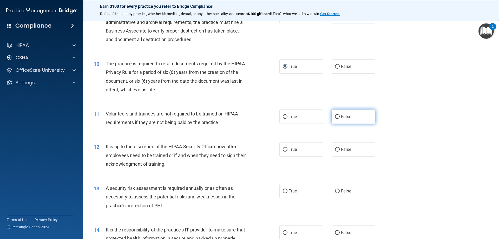
click at [335, 117] on input "False" at bounding box center [337, 117] width 5 height 4
radio input "true"
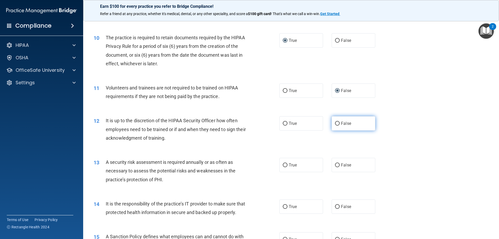
click at [335, 123] on input "False" at bounding box center [337, 124] width 5 height 4
radio input "true"
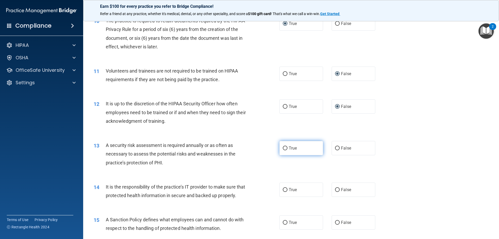
scroll to position [442, 0]
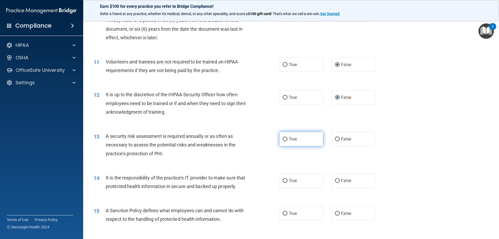
click at [288, 136] on label "True" at bounding box center [301, 139] width 44 height 14
click at [287, 137] on input "True" at bounding box center [285, 139] width 5 height 4
radio input "true"
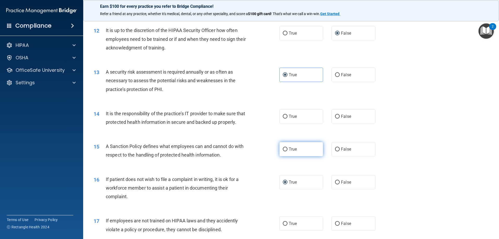
scroll to position [520, 0]
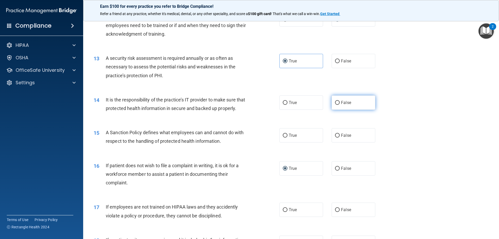
click at [335, 104] on input "False" at bounding box center [337, 103] width 5 height 4
radio input "true"
click at [283, 137] on input "True" at bounding box center [285, 136] width 5 height 4
radio input "true"
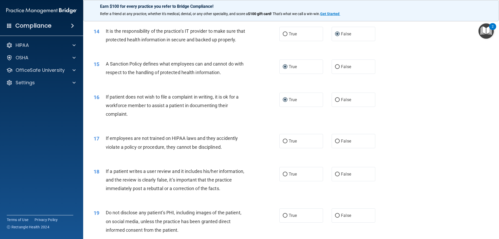
scroll to position [598, 0]
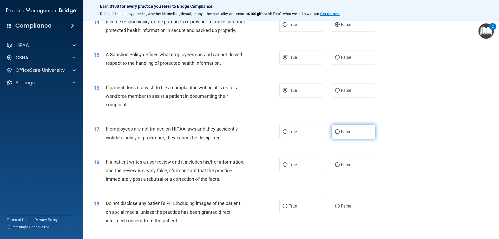
click at [335, 134] on input "False" at bounding box center [337, 132] width 5 height 4
radio input "true"
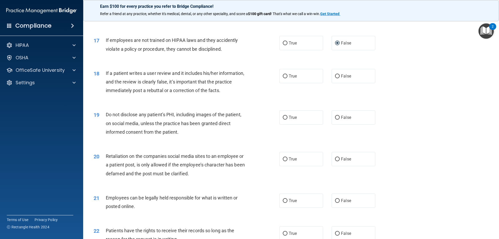
scroll to position [702, 0]
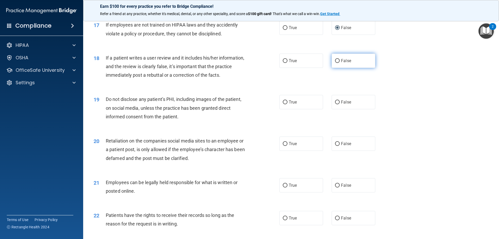
click at [337, 68] on label "False" at bounding box center [354, 61] width 44 height 14
click at [337, 63] on input "False" at bounding box center [337, 61] width 5 height 4
radio input "true"
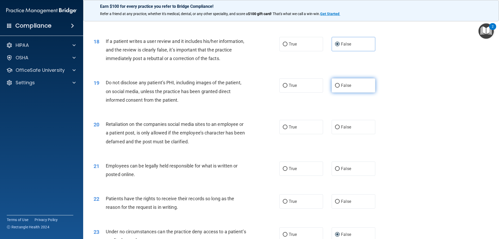
scroll to position [728, 0]
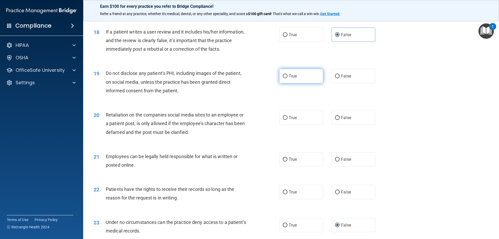
click at [285, 78] on input "True" at bounding box center [285, 76] width 5 height 4
radio input "true"
click at [335, 120] on input "False" at bounding box center [337, 118] width 5 height 4
radio input "true"
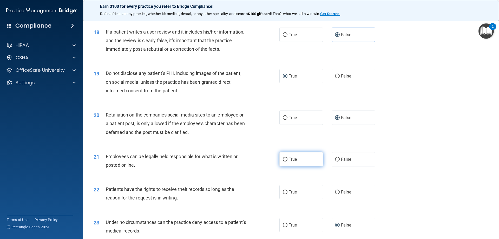
click at [285, 157] on input "True" at bounding box center [285, 159] width 5 height 4
radio input "true"
click at [283, 157] on input "True" at bounding box center [285, 192] width 5 height 4
radio input "true"
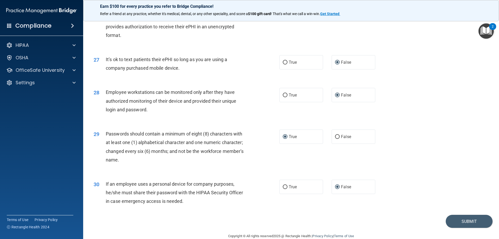
scroll to position [1065, 0]
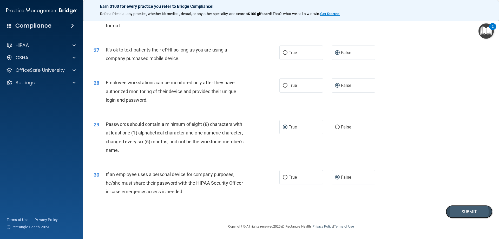
click at [355, 157] on button "Submit" at bounding box center [469, 211] width 47 height 13
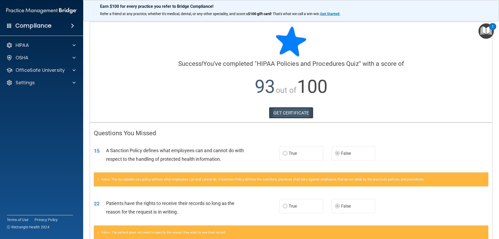
click at [297, 112] on link "GET CERTIFICATE" at bounding box center [291, 112] width 44 height 11
click at [48, 69] on p "OfficeSafe University" at bounding box center [40, 70] width 49 height 6
click at [42, 82] on p "HIPAA Training" at bounding box center [24, 82] width 43 height 5
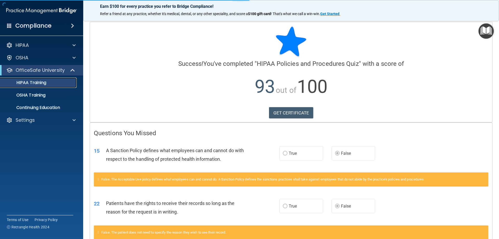
click at [42, 82] on p "HIPAA Training" at bounding box center [24, 82] width 43 height 5
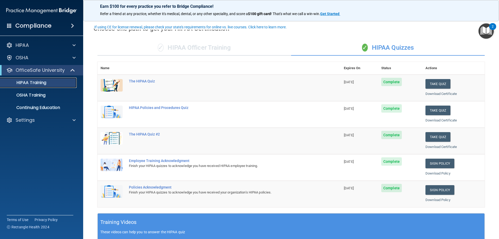
scroll to position [26, 0]
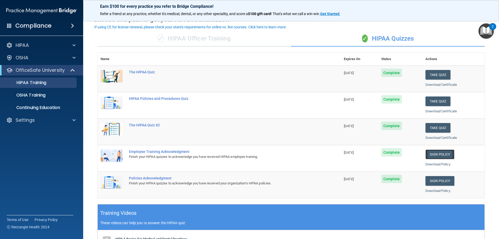
click at [355, 154] on link "Sign Policy" at bounding box center [439, 154] width 29 height 10
click at [355, 157] on link "Download Policy" at bounding box center [437, 164] width 25 height 4
click at [355, 153] on link "Sign Policy" at bounding box center [439, 154] width 29 height 10
click at [355, 157] on link "Sign Policy" at bounding box center [439, 181] width 29 height 10
click at [355, 157] on link "Download Policy" at bounding box center [437, 191] width 25 height 4
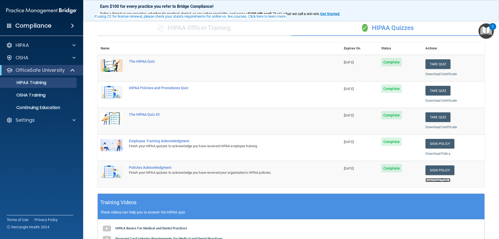
scroll to position [49, 0]
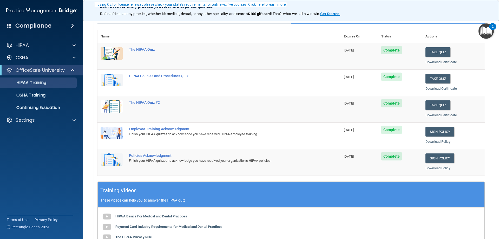
click at [167, 129] on div "Employee Training Acknowledgment" at bounding box center [222, 129] width 186 height 4
click at [166, 129] on div "Employee Training Acknowledgment" at bounding box center [222, 129] width 186 height 4
drag, startPoint x: 161, startPoint y: 138, endPoint x: 163, endPoint y: 137, distance: 2.7
click at [163, 137] on td "Employee Training Acknowledgment Finish your HIPAA quizzes to acknowledge you h…" at bounding box center [233, 135] width 215 height 27
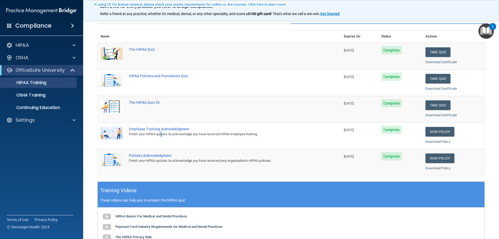
click at [163, 137] on div "Finish your HIPAA quizzes to acknowledge you have received HIPAA employee train…" at bounding box center [222, 134] width 186 height 6
click at [167, 157] on div "Finish your HIPAA quizzes to acknowledge you have received your organization’s …" at bounding box center [222, 160] width 186 height 6
click at [166, 157] on div "Finish your HIPAA quizzes to acknowledge you have received your organization’s …" at bounding box center [222, 160] width 186 height 6
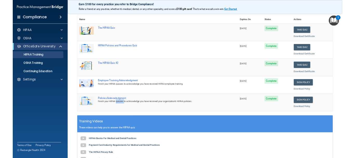
scroll to position [0, 0]
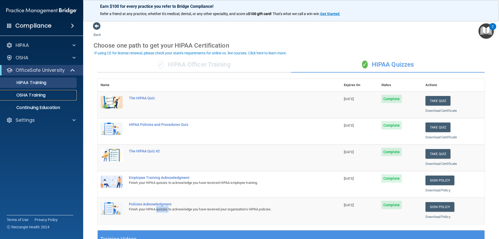
click at [31, 95] on p "OSHA Training" at bounding box center [24, 95] width 42 height 5
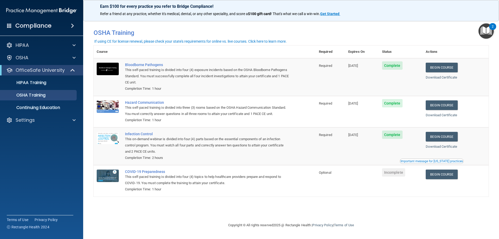
click at [181, 157] on footer "Copyright © All rights reserved 2025 @ Rectangle Health | Privacy Policy | Term…" at bounding box center [291, 225] width 395 height 17
click at [189, 157] on div "You have a course that has expired or is incomplete. Please complete the course…" at bounding box center [291, 119] width 395 height 195
